Goal: Check status: Check status

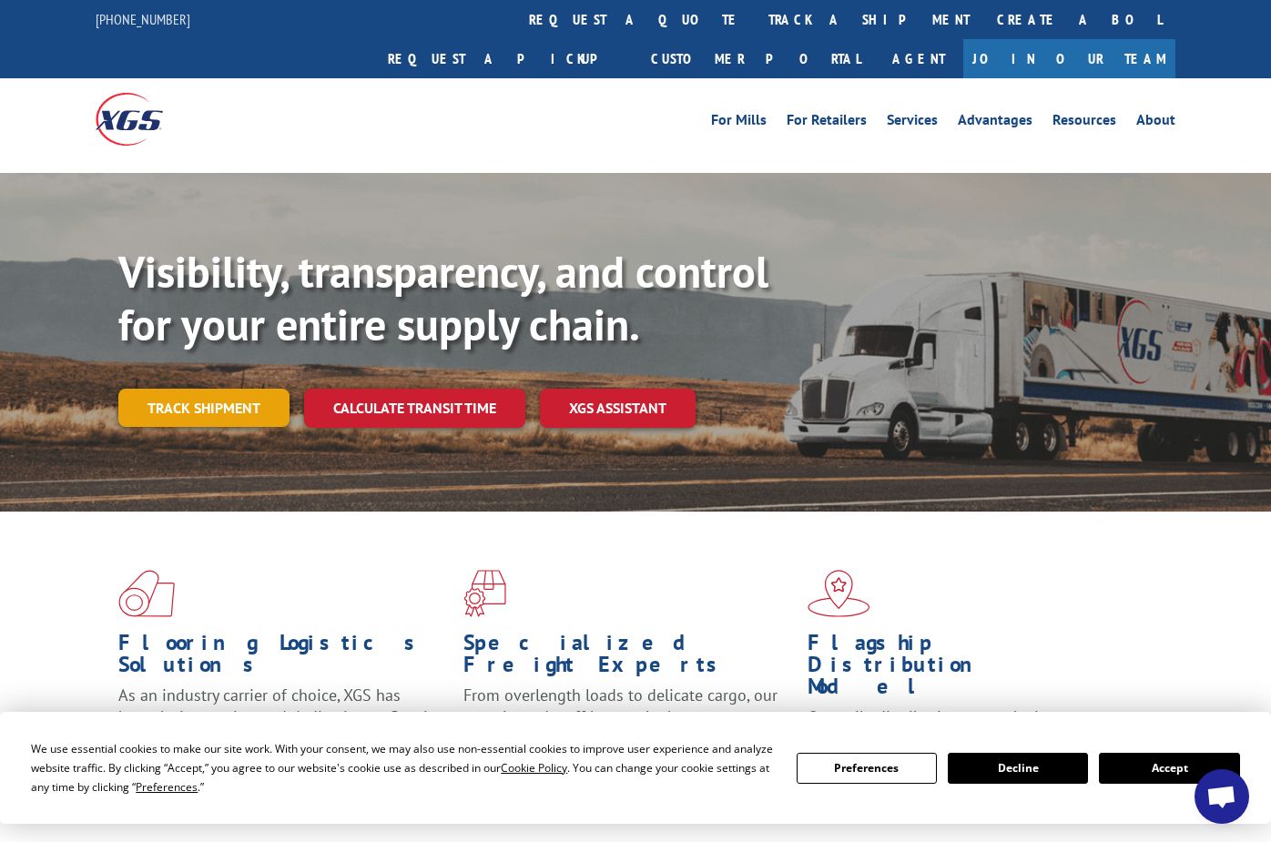
click at [205, 389] on link "Track shipment" at bounding box center [203, 408] width 171 height 38
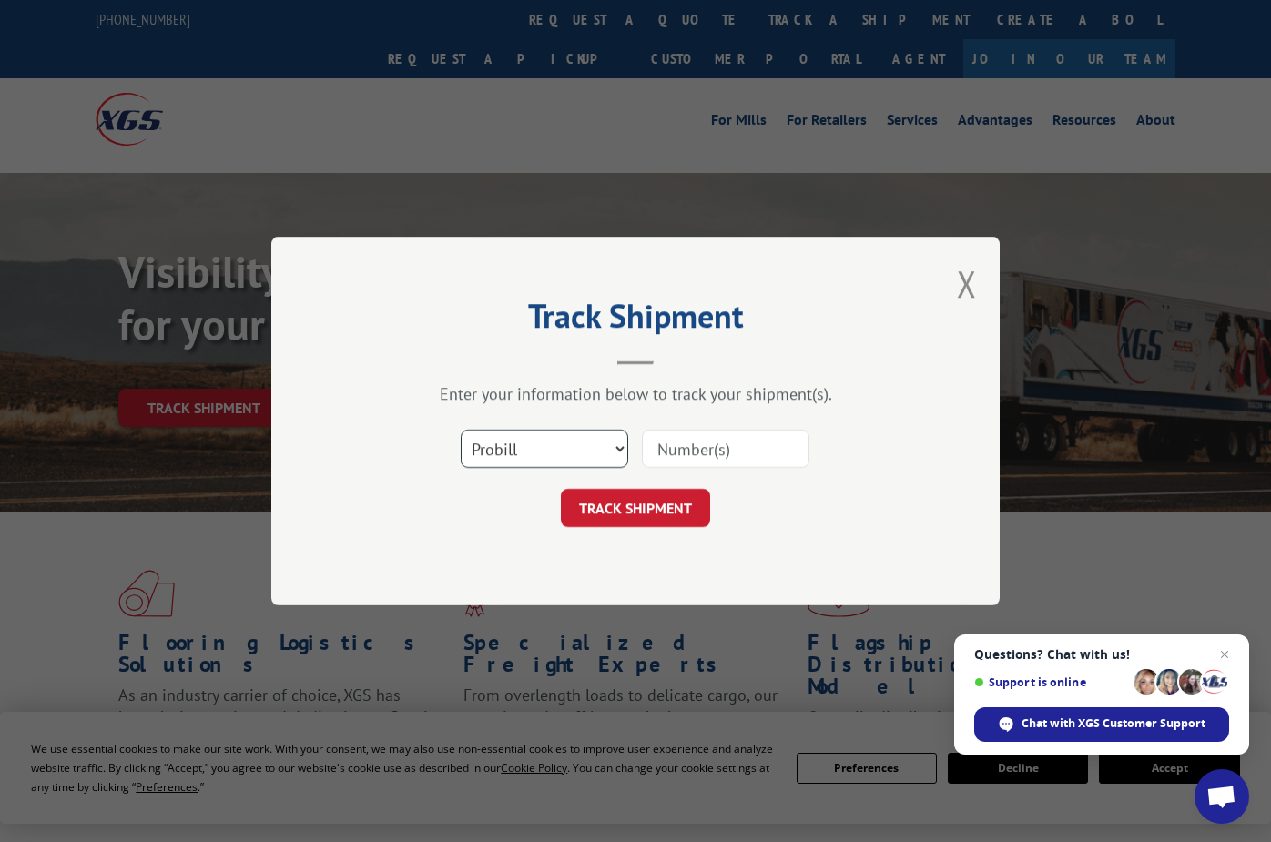
click at [620, 445] on select "Select category... Probill BOL PO" at bounding box center [545, 449] width 168 height 38
select select "bol"
click at [461, 430] on select "Select category... Probill BOL PO" at bounding box center [545, 449] width 168 height 38
click at [703, 451] on input at bounding box center [726, 449] width 168 height 38
type input "2876031"
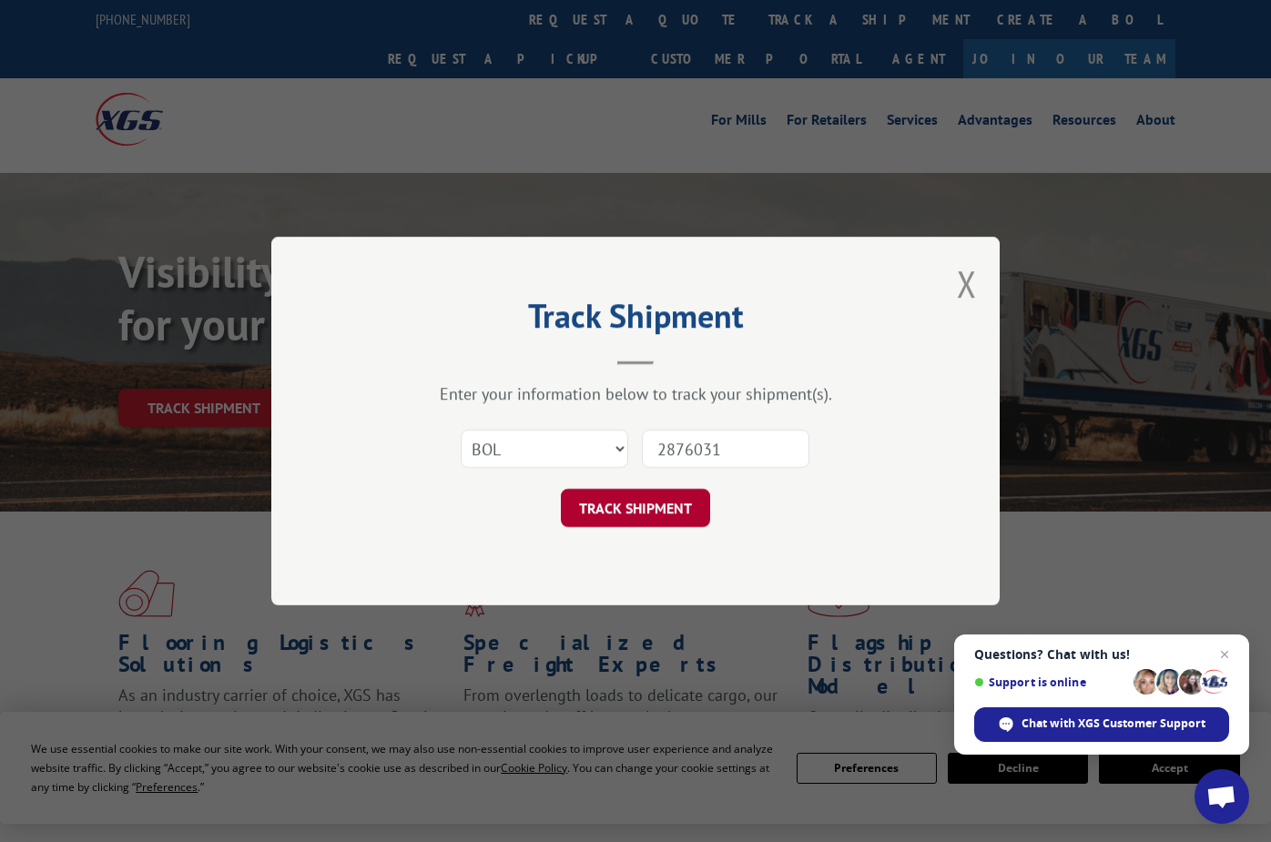
click at [651, 498] on button "TRACK SHIPMENT" at bounding box center [635, 508] width 149 height 38
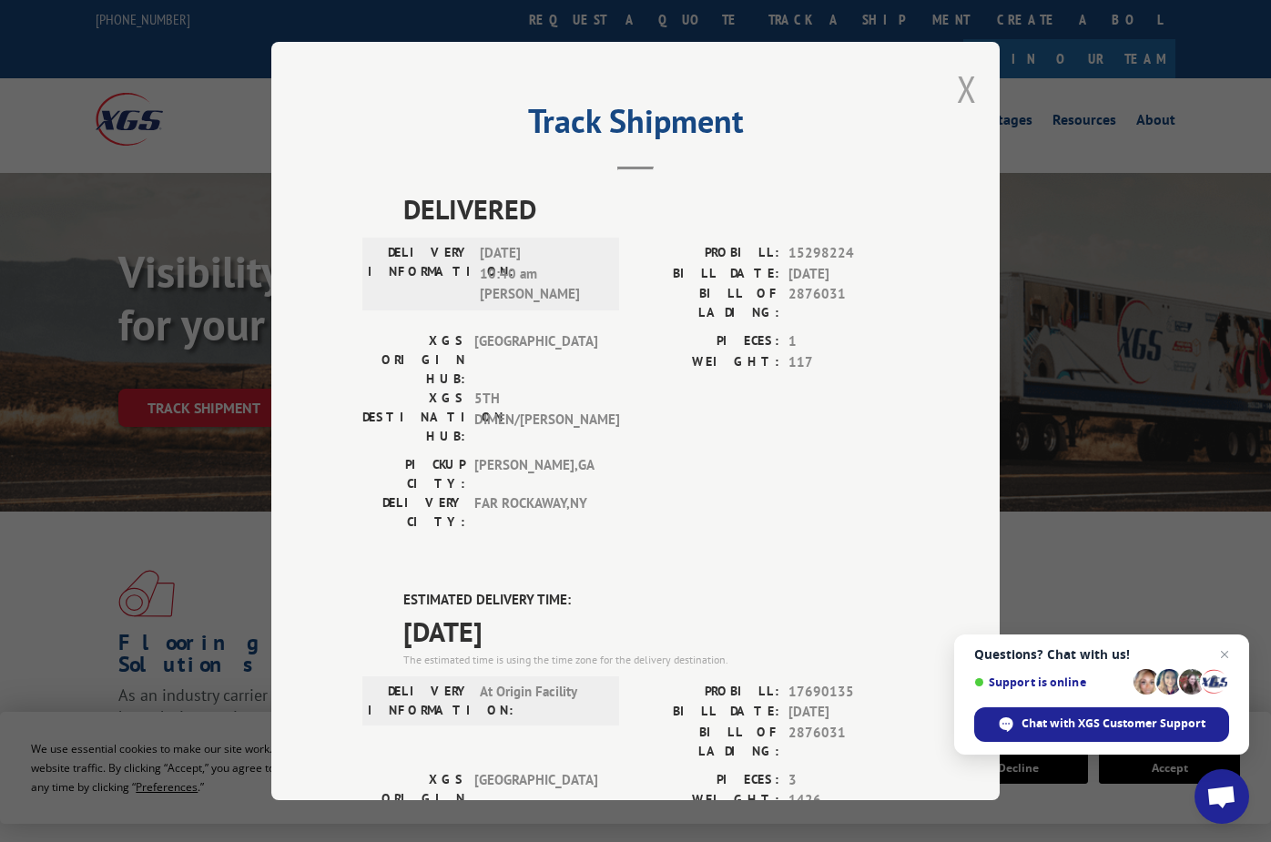
click at [963, 88] on button "Close modal" at bounding box center [967, 89] width 20 height 48
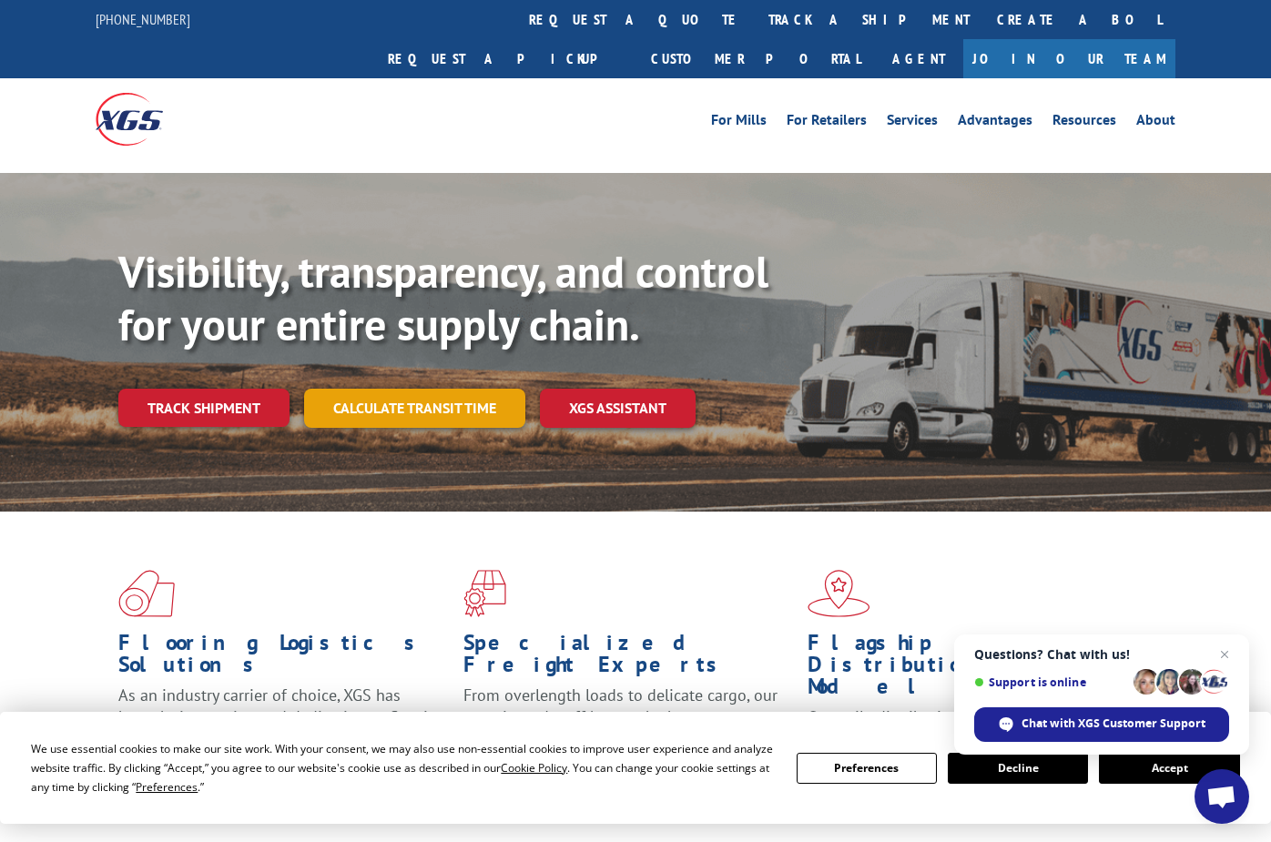
click at [400, 389] on link "Calculate transit time" at bounding box center [414, 408] width 221 height 39
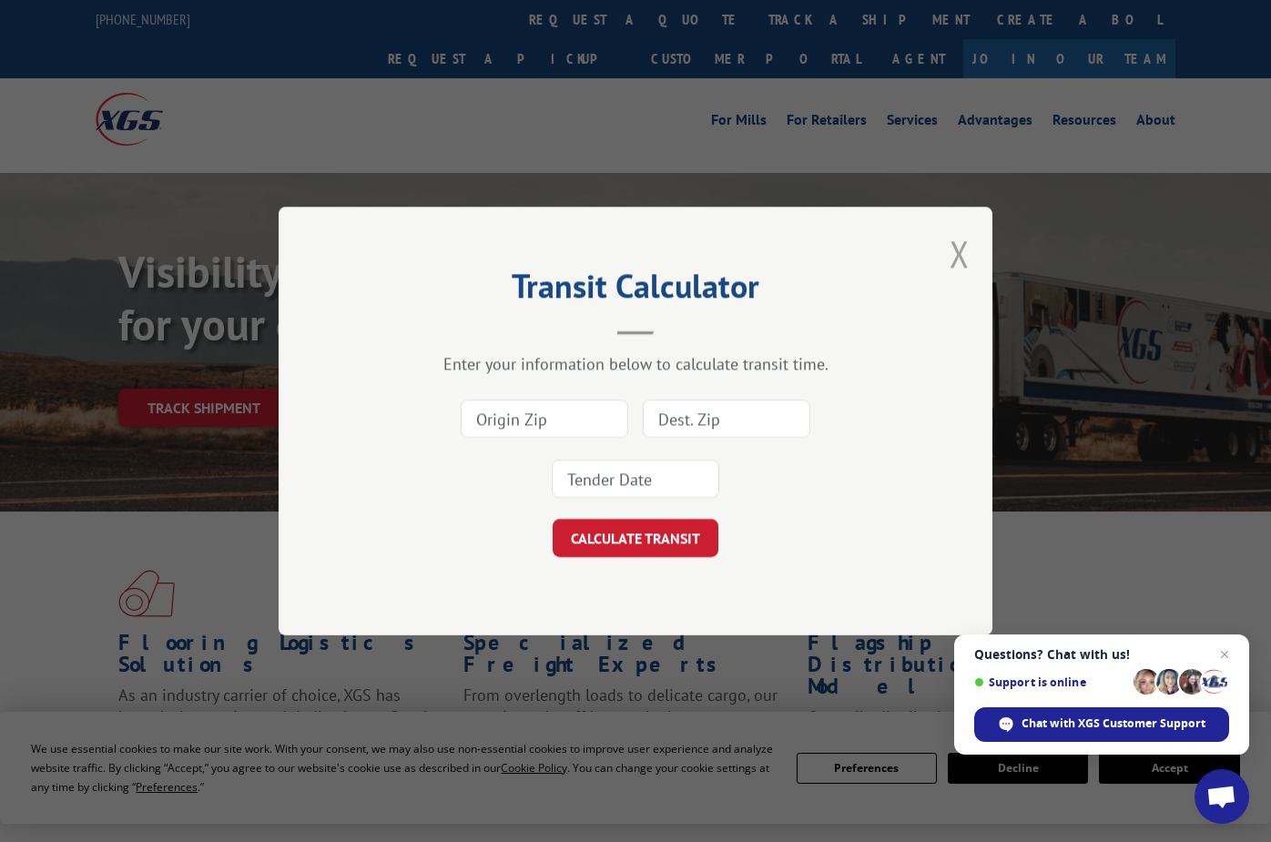
click at [962, 247] on button "Close modal" at bounding box center [960, 253] width 20 height 48
